Goal: Task Accomplishment & Management: Manage account settings

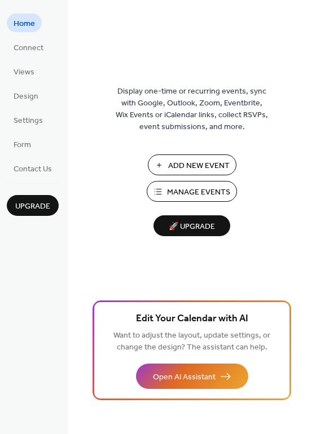
click at [191, 190] on span "Manage Events" at bounding box center [198, 192] width 63 height 12
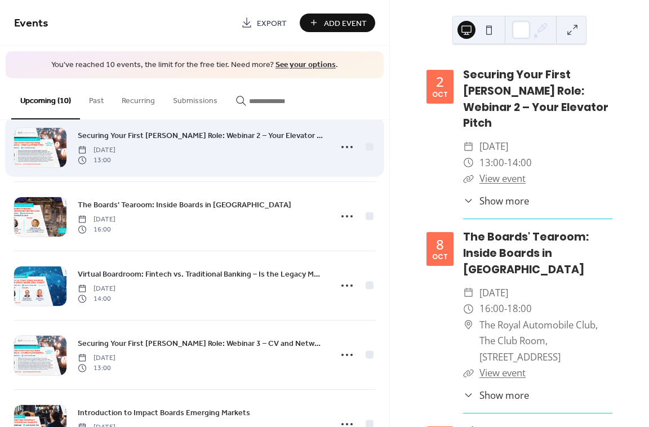
scroll to position [68, 0]
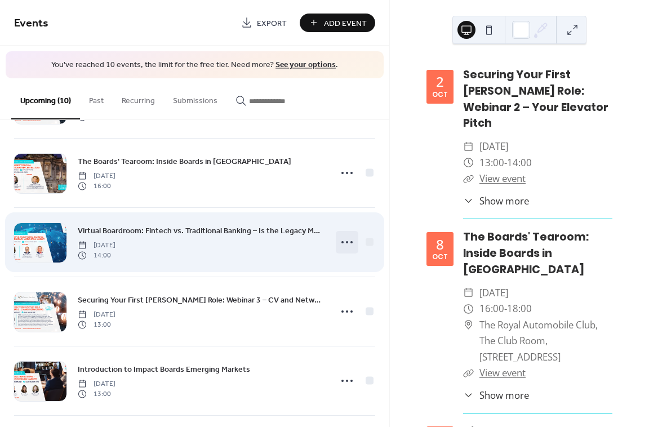
click at [350, 242] on circle at bounding box center [351, 242] width 2 height 2
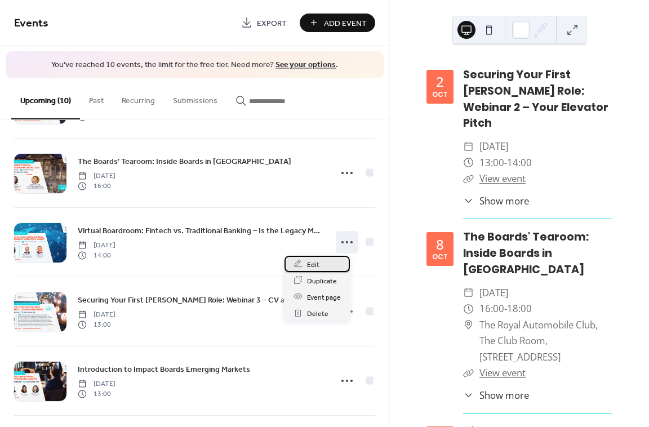
click at [319, 266] on div "Edit" at bounding box center [317, 264] width 65 height 16
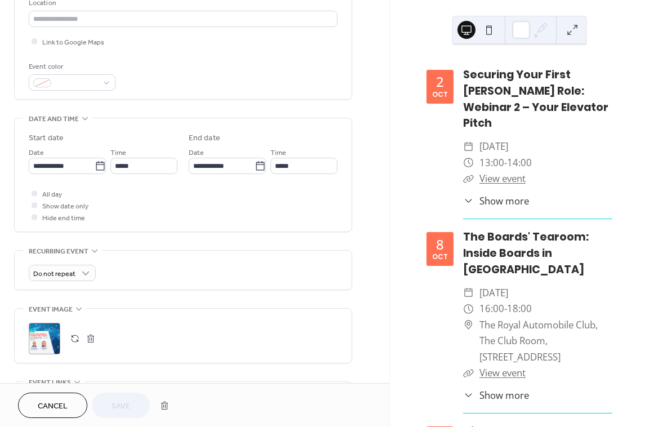
scroll to position [338, 0]
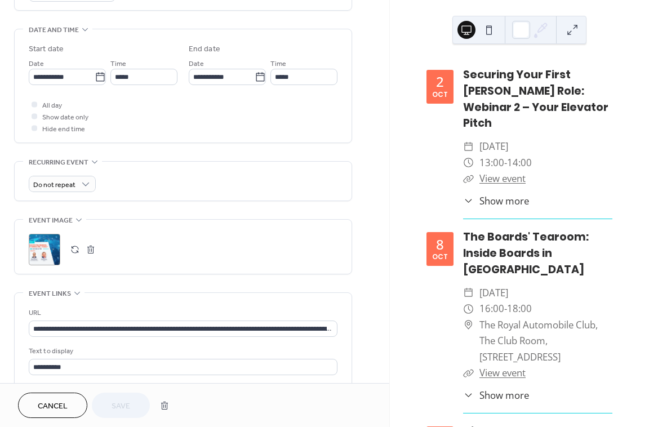
click at [74, 252] on button "button" at bounding box center [75, 250] width 16 height 16
click at [132, 404] on button "Save" at bounding box center [121, 405] width 58 height 25
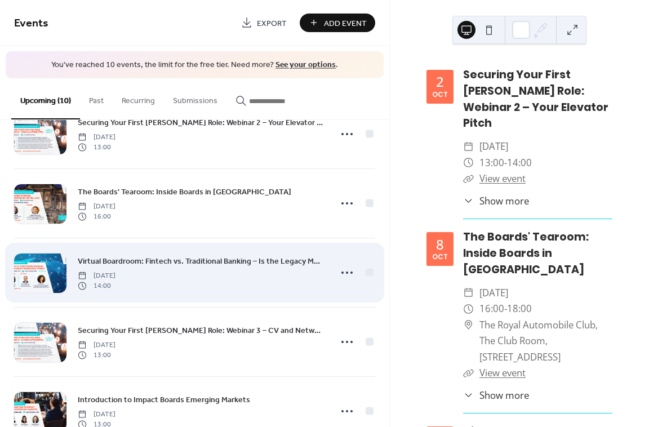
scroll to position [34, 0]
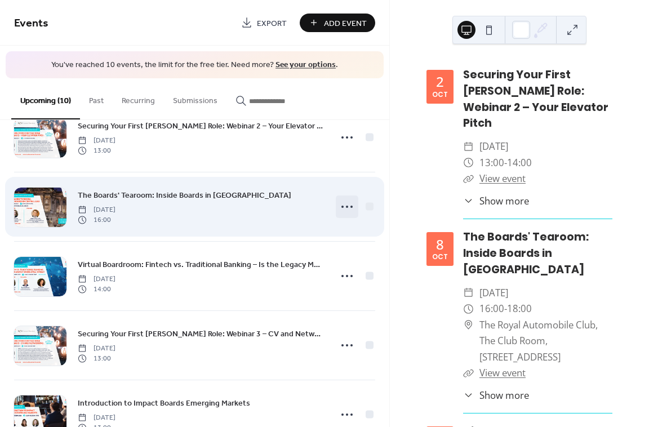
click at [340, 206] on icon at bounding box center [347, 207] width 18 height 18
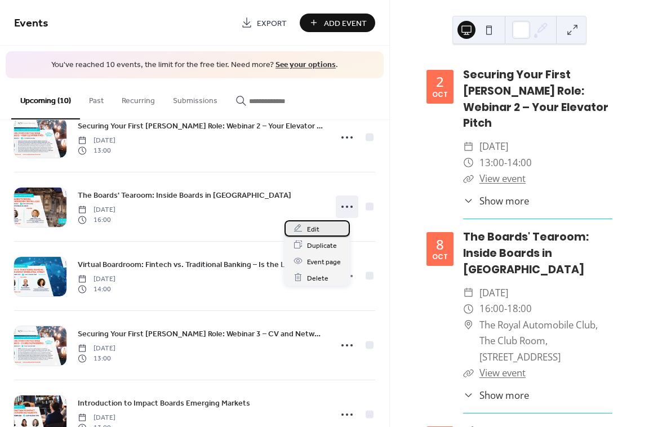
click at [328, 228] on div "Edit" at bounding box center [317, 228] width 65 height 16
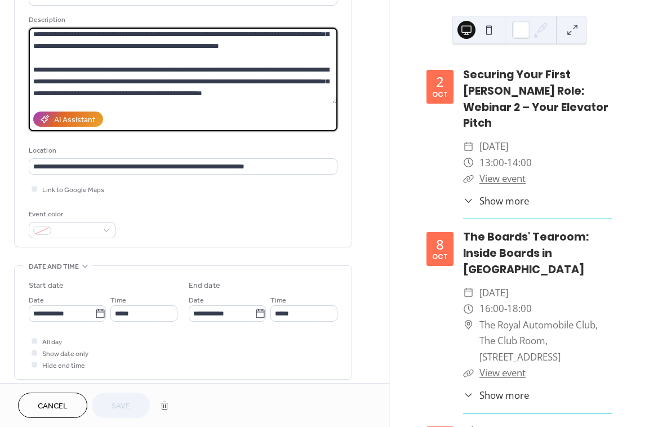
scroll to position [213, 0]
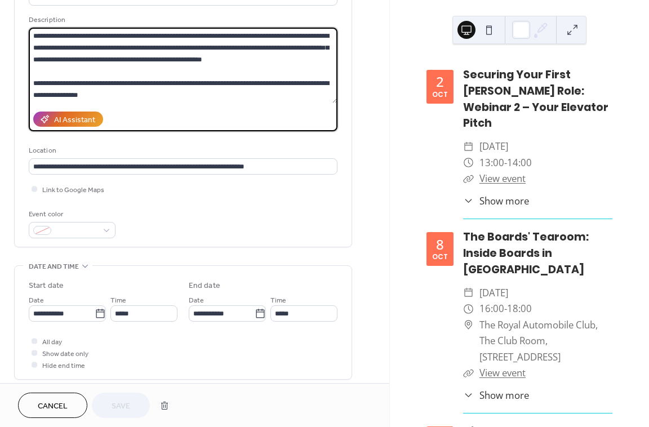
click at [57, 94] on textarea at bounding box center [183, 65] width 309 height 75
click at [106, 95] on textarea at bounding box center [183, 65] width 309 height 75
click at [105, 95] on textarea at bounding box center [183, 65] width 309 height 75
paste textarea "**********"
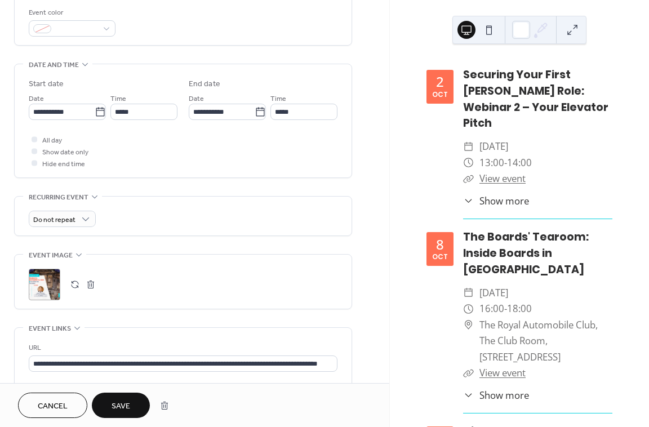
scroll to position [304, 0]
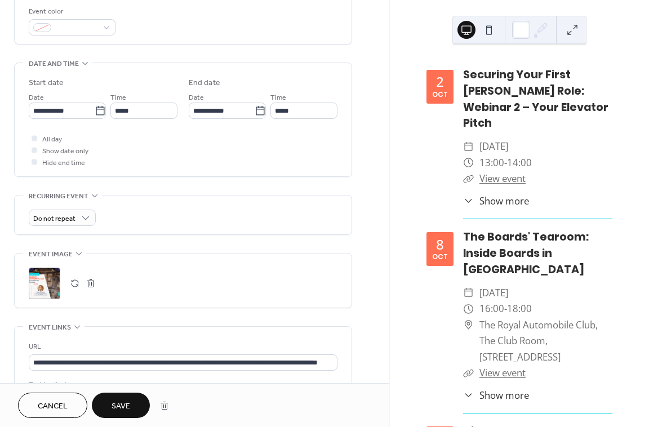
type textarea "**********"
click at [51, 290] on div ";" at bounding box center [45, 284] width 32 height 32
click at [130, 397] on button "Save" at bounding box center [121, 405] width 58 height 25
